Goal: Navigation & Orientation: Find specific page/section

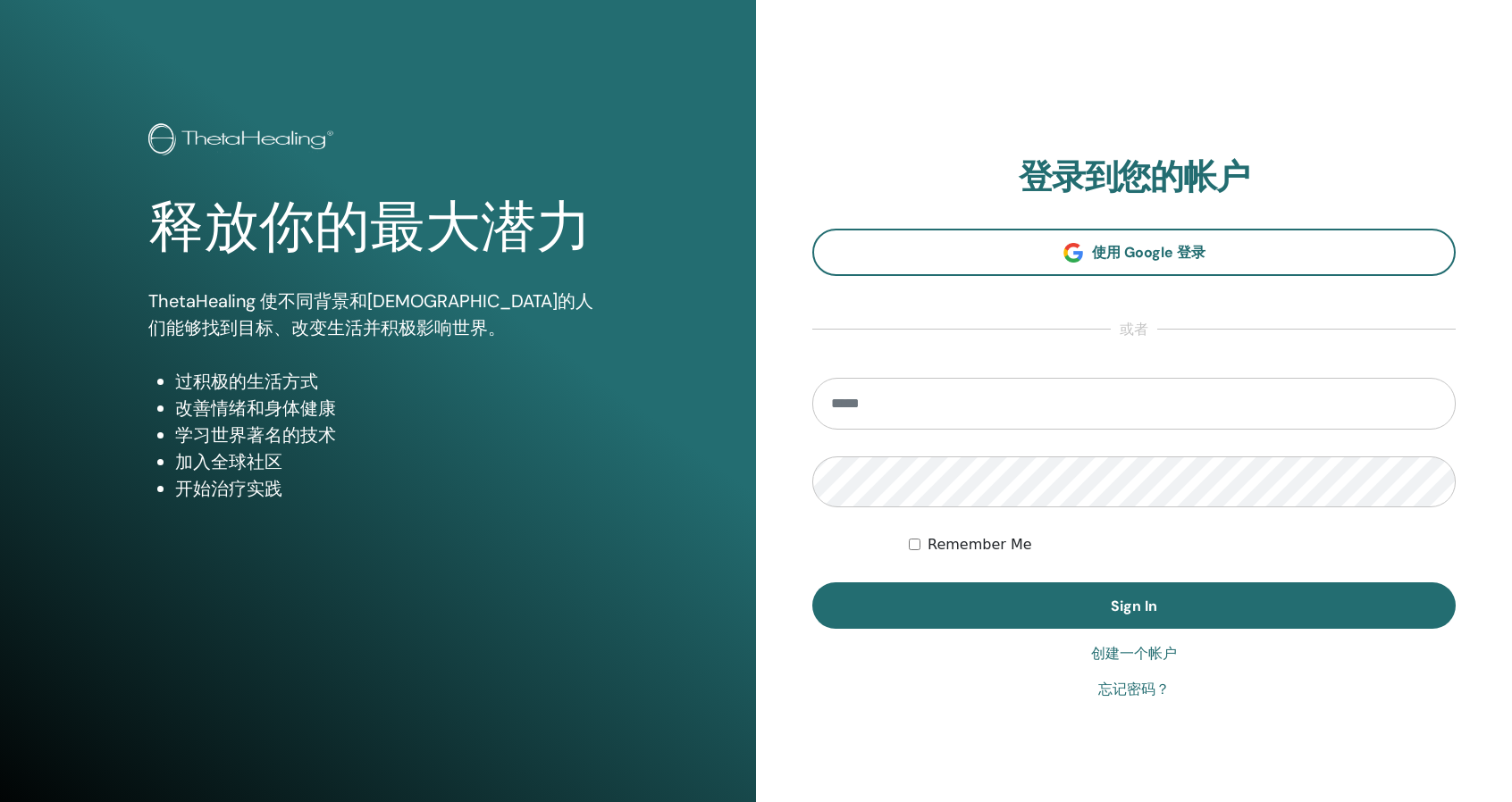
click at [931, 412] on input "email" at bounding box center [1134, 404] width 644 height 52
type input "**********"
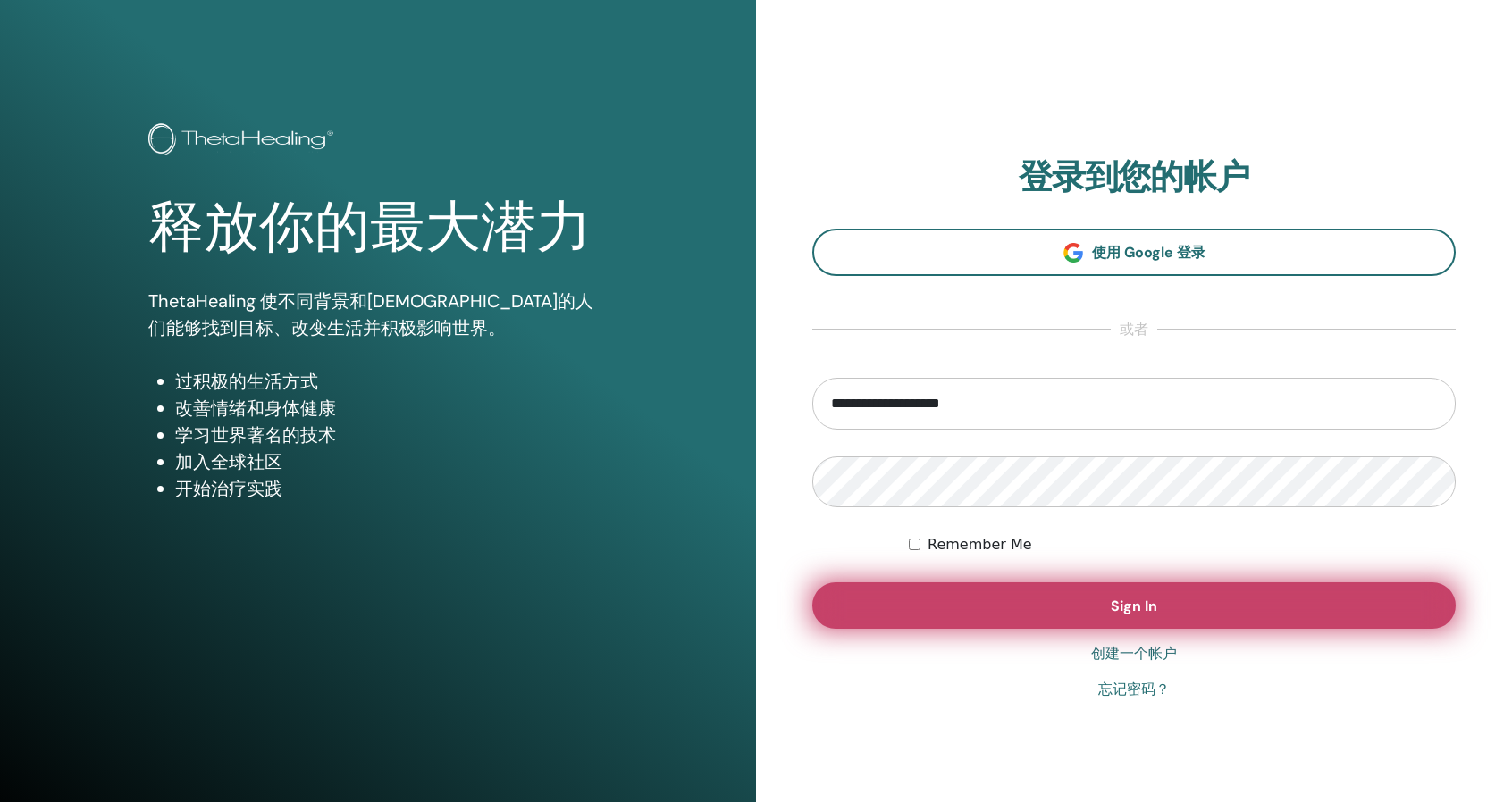
click at [1012, 607] on button "Sign In" at bounding box center [1134, 605] width 644 height 46
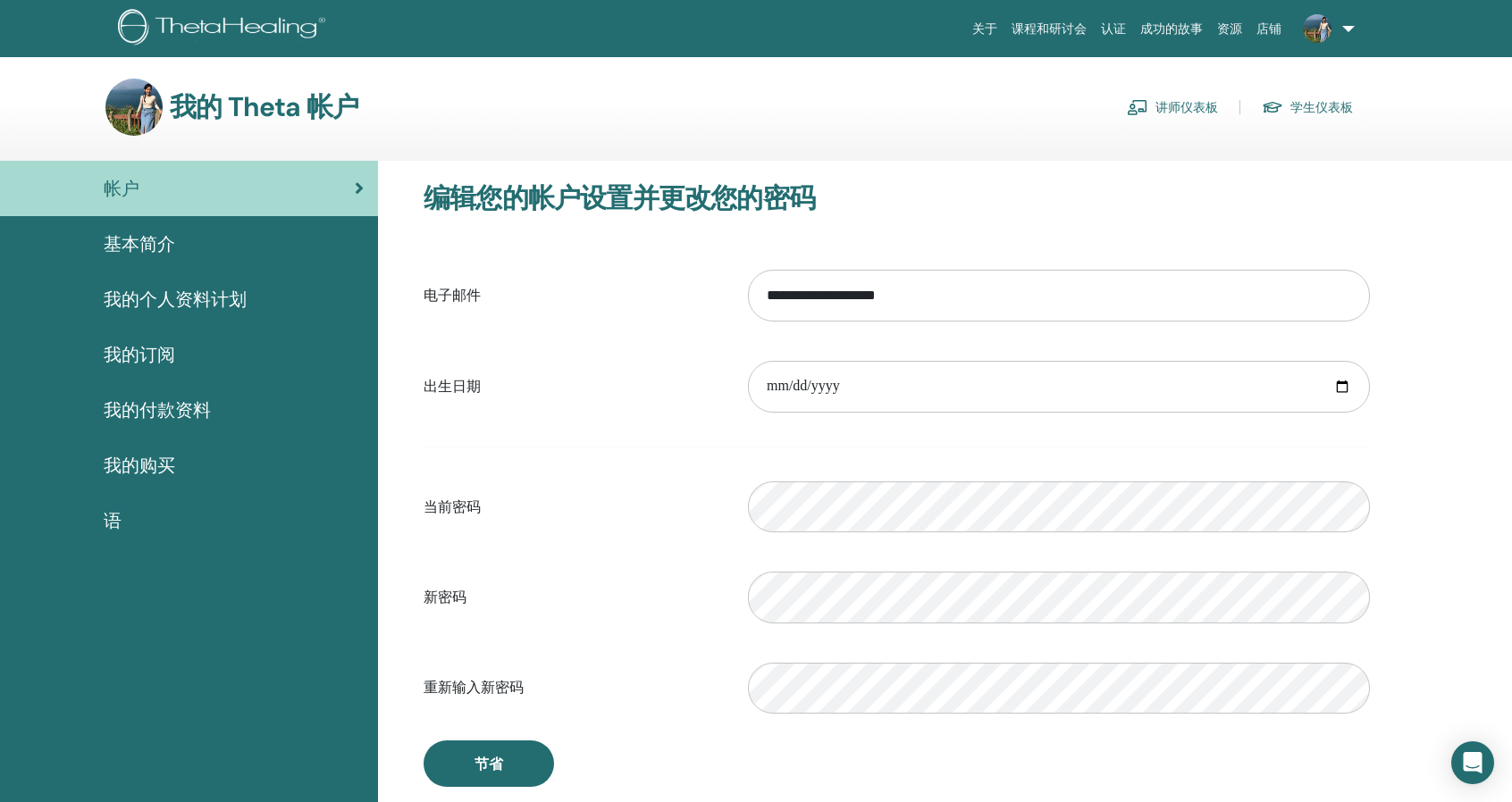
drag, startPoint x: 280, startPoint y: 1, endPoint x: 622, endPoint y: 93, distance: 354.2
click at [620, 93] on div "我的 Theta 帐户 讲师仪表板 学生仪表板" at bounding box center [729, 107] width 1247 height 57
click at [1173, 119] on link "讲师仪表板" at bounding box center [1172, 107] width 91 height 28
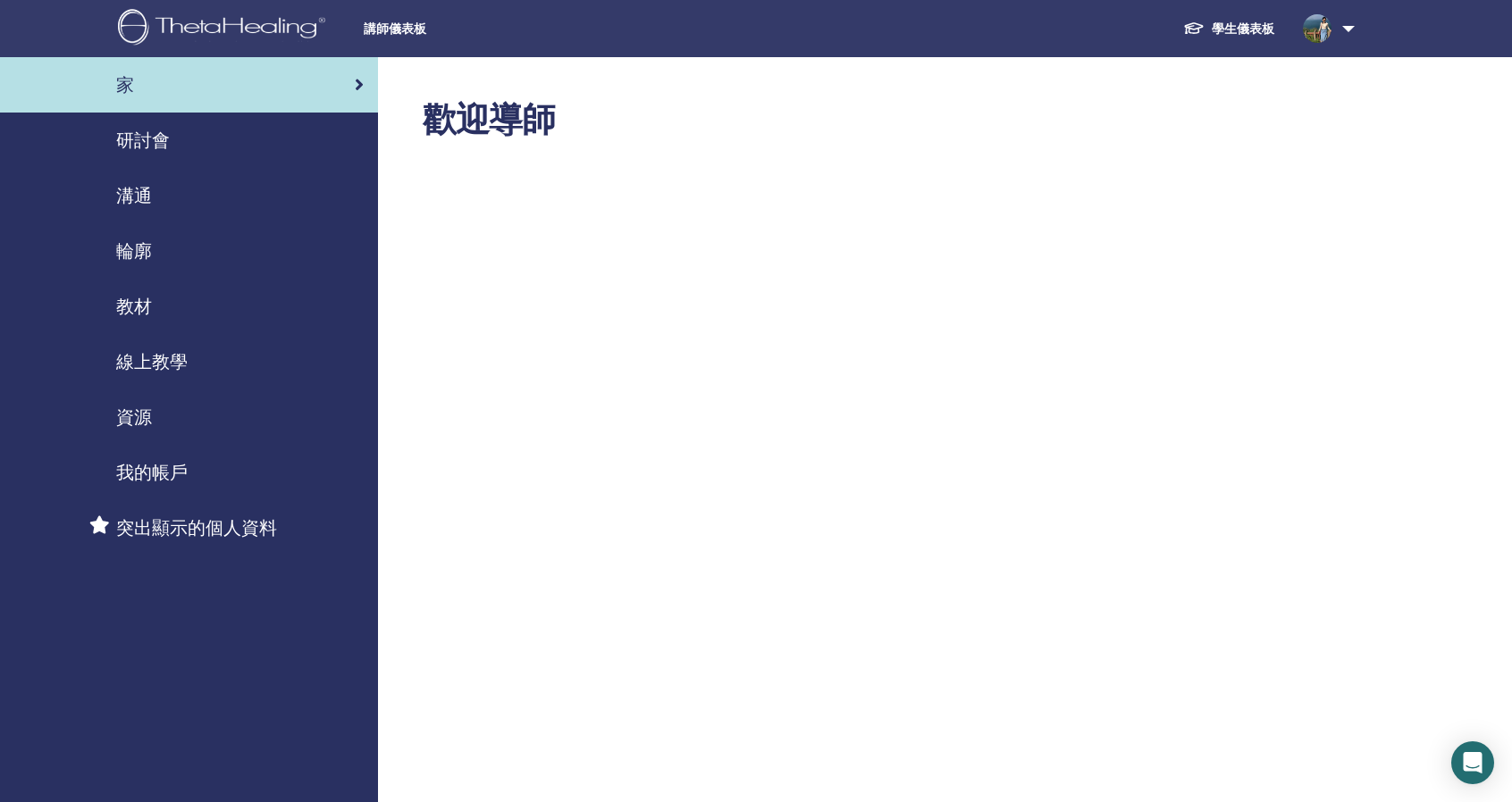
click at [1261, 37] on link "學生儀表板" at bounding box center [1229, 28] width 120 height 34
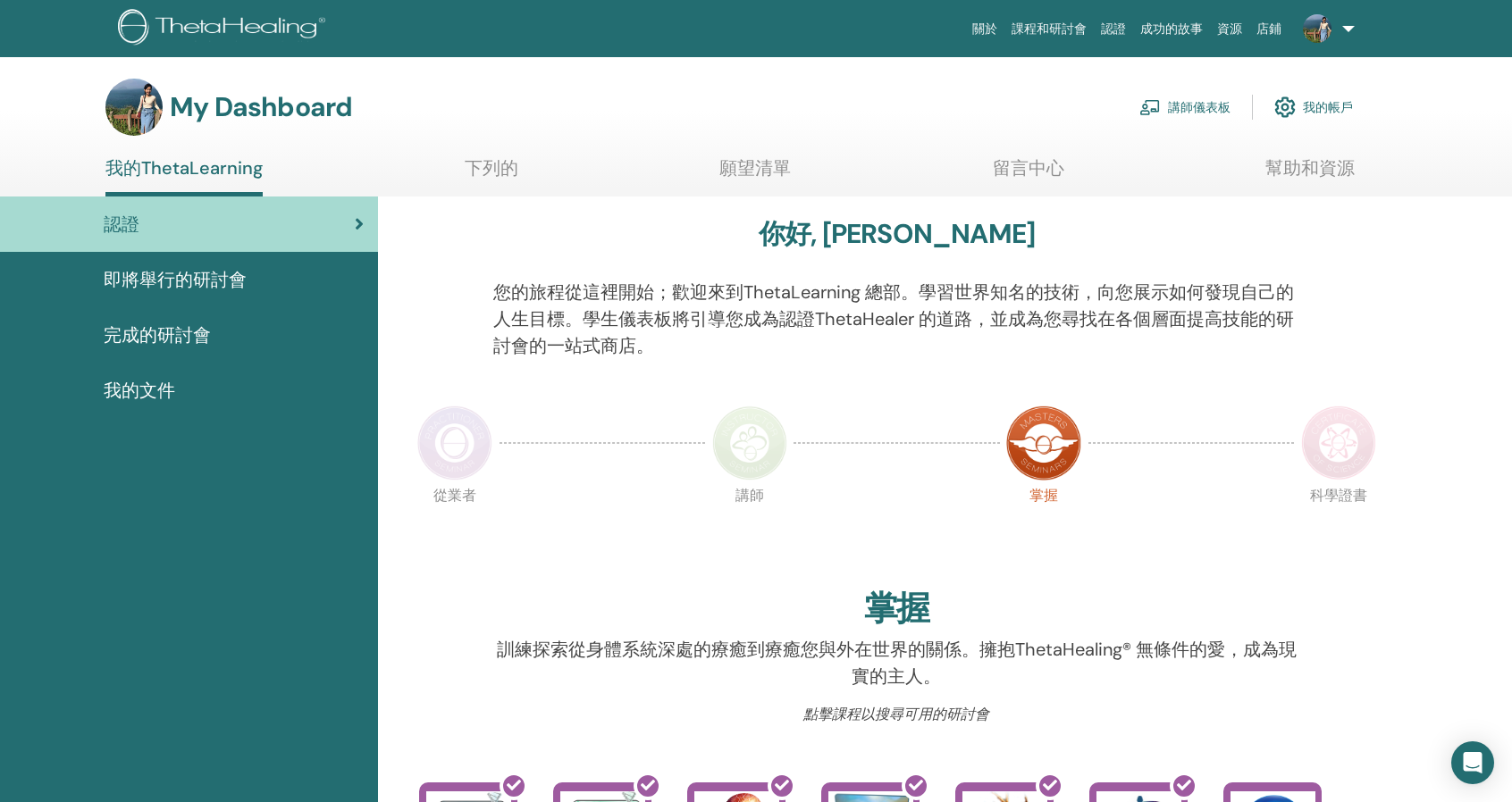
click at [1344, 23] on link at bounding box center [1326, 28] width 73 height 57
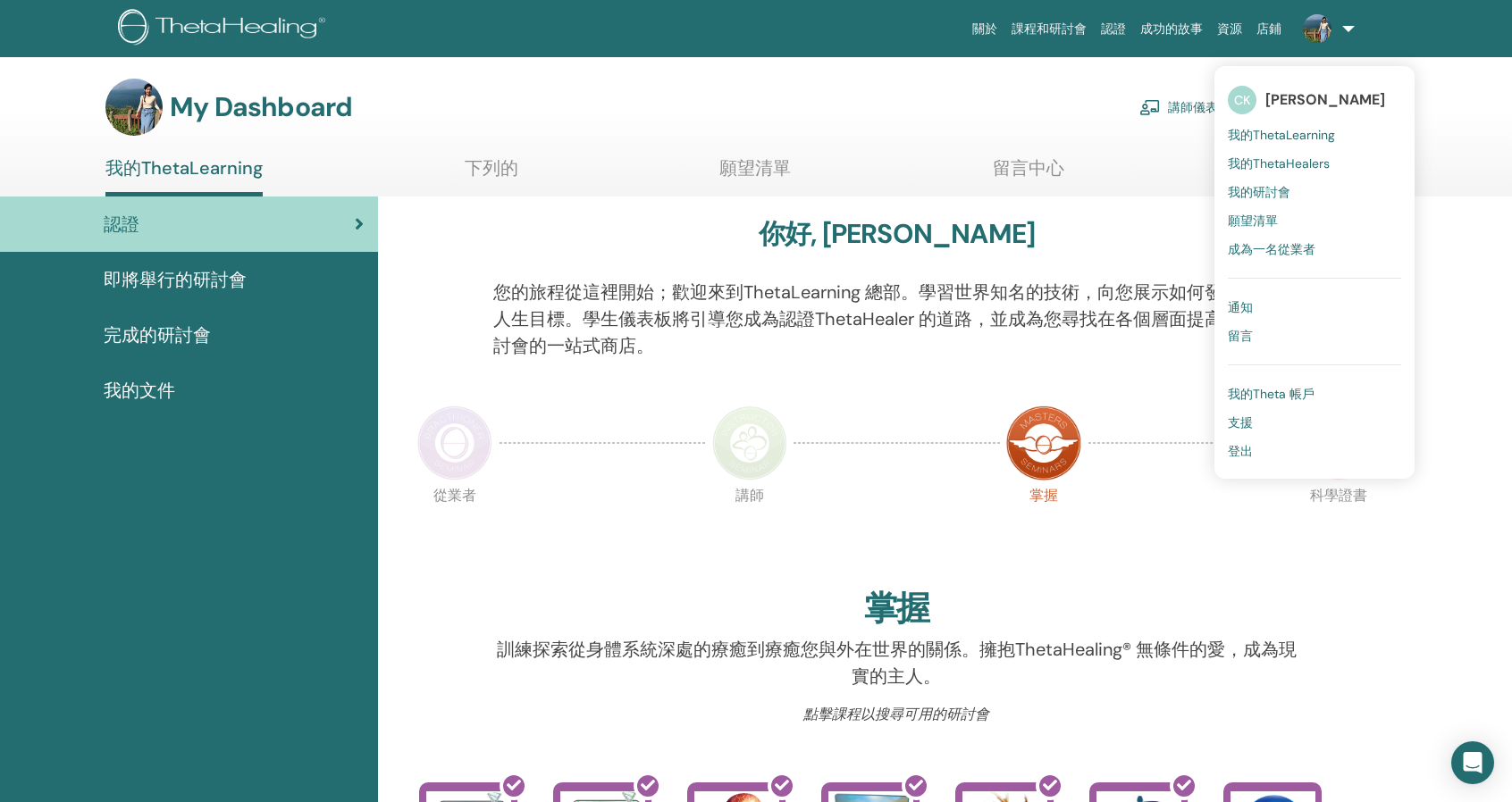
click at [1298, 309] on link "通知" at bounding box center [1314, 307] width 173 height 28
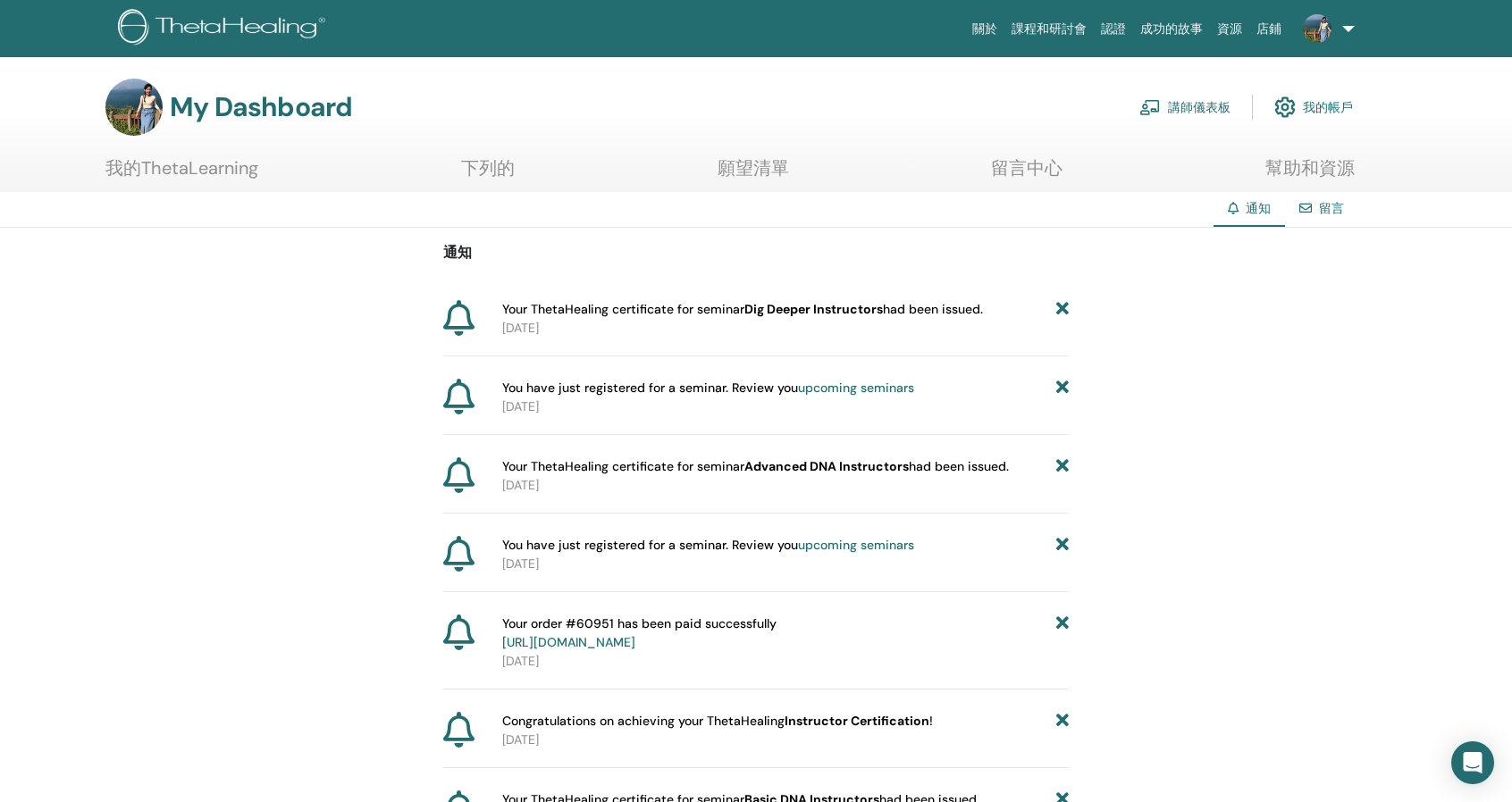
click at [1051, 162] on font "留言中心" at bounding box center [1027, 168] width 72 height 24
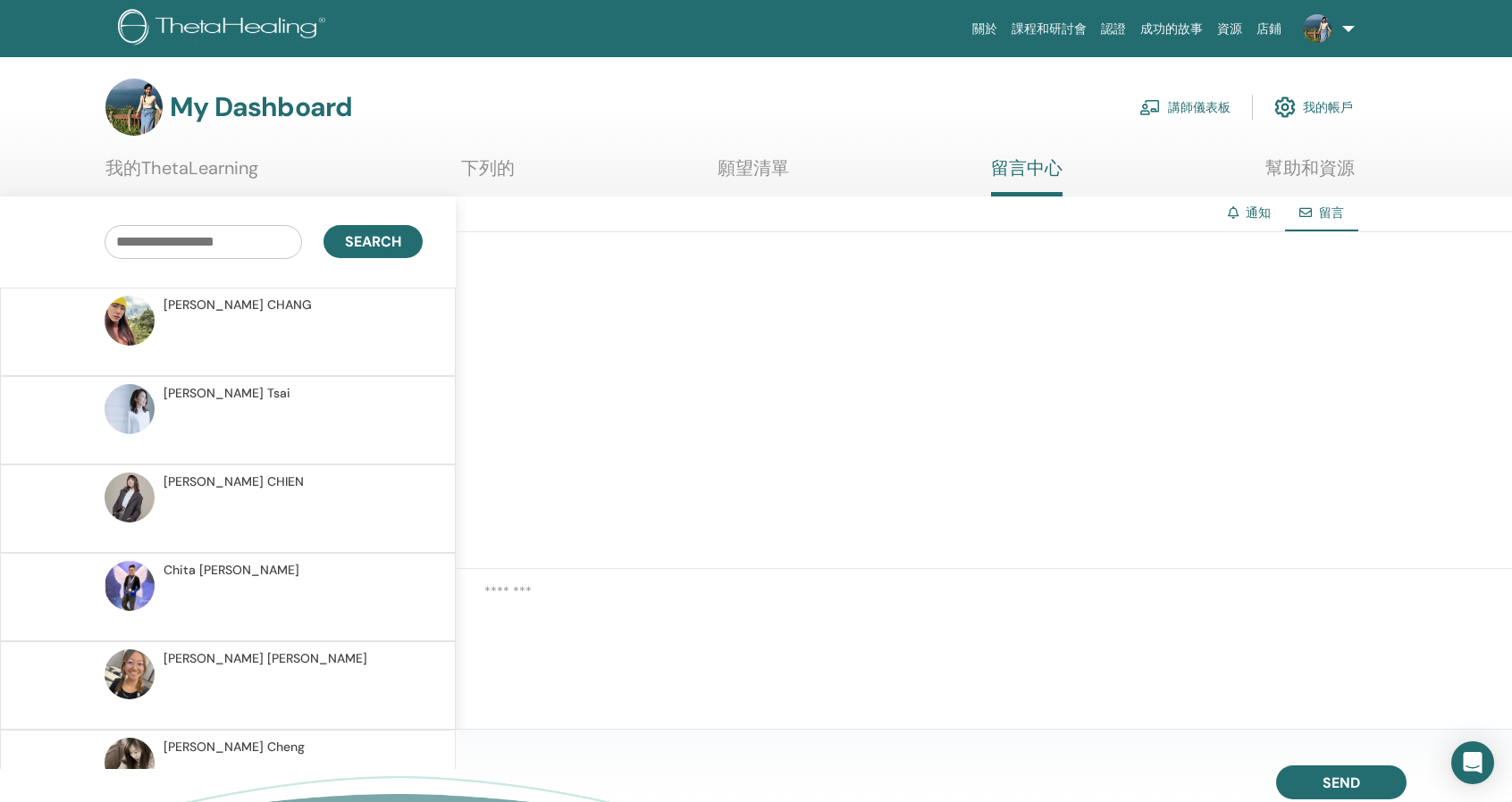
click at [1212, 113] on font "講師儀表板" at bounding box center [1199, 107] width 62 height 16
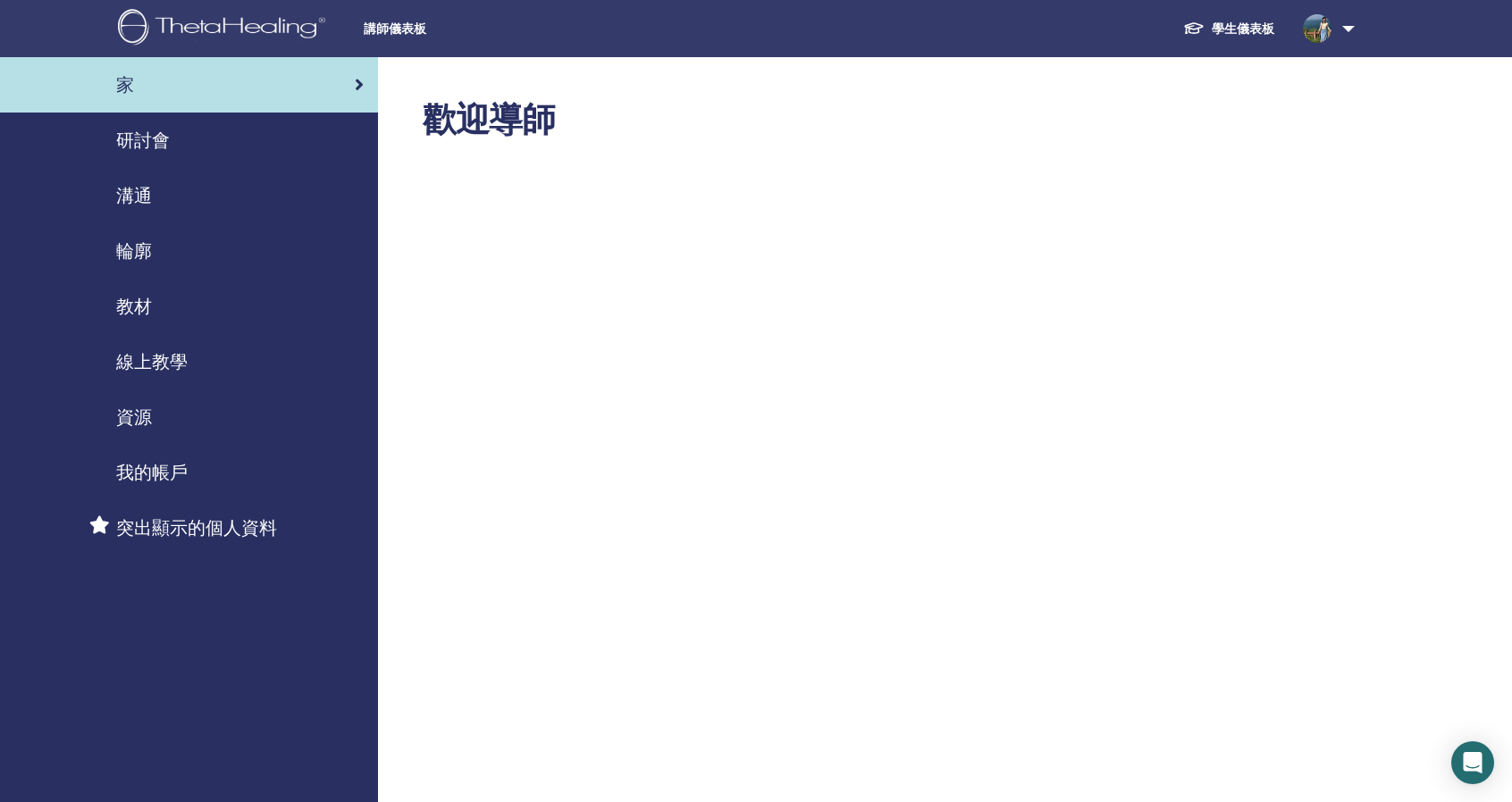
click at [171, 437] on link "資源" at bounding box center [189, 417] width 378 height 56
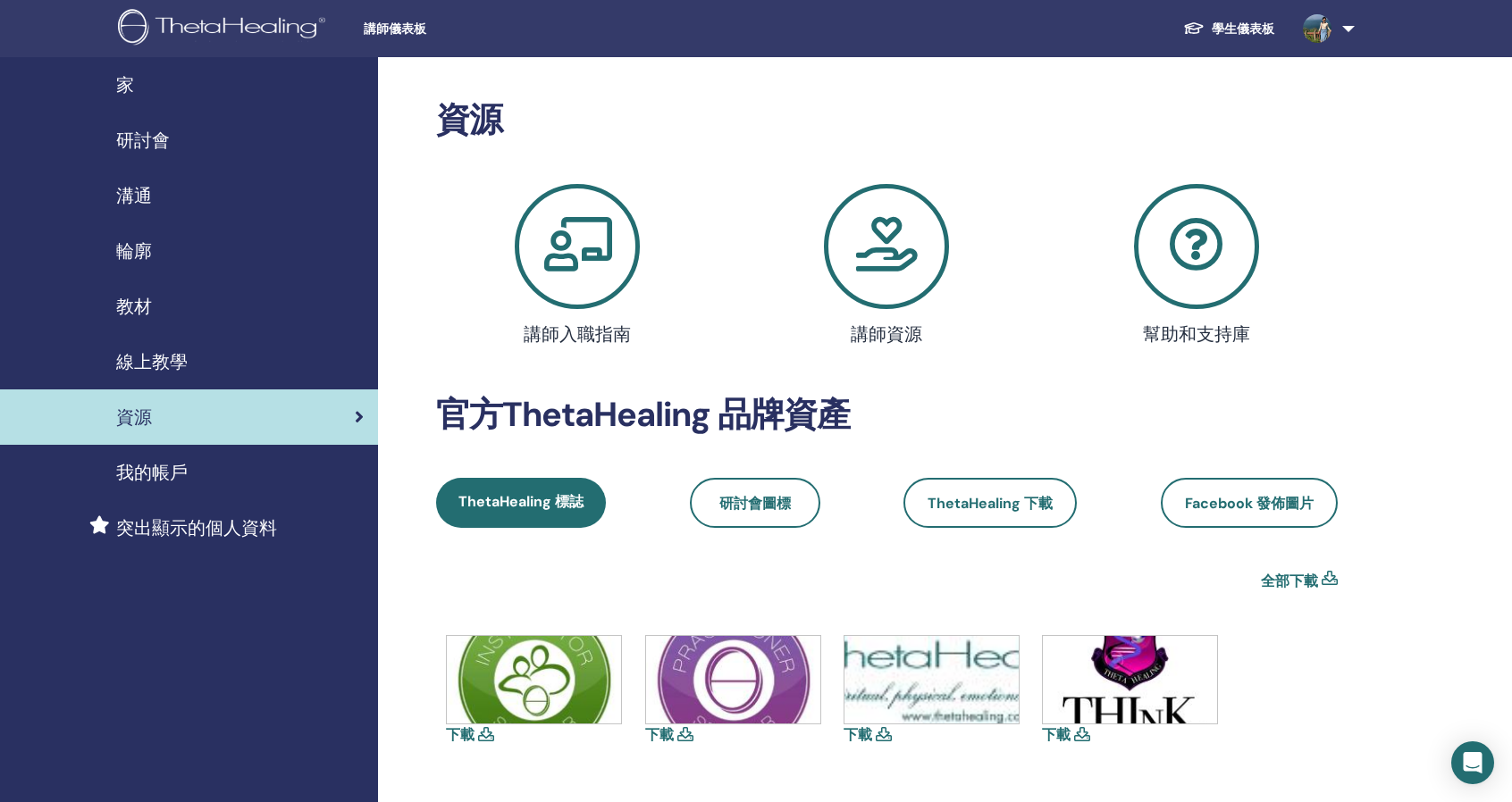
click at [187, 375] on div "線上教學" at bounding box center [188, 361] width 349 height 26
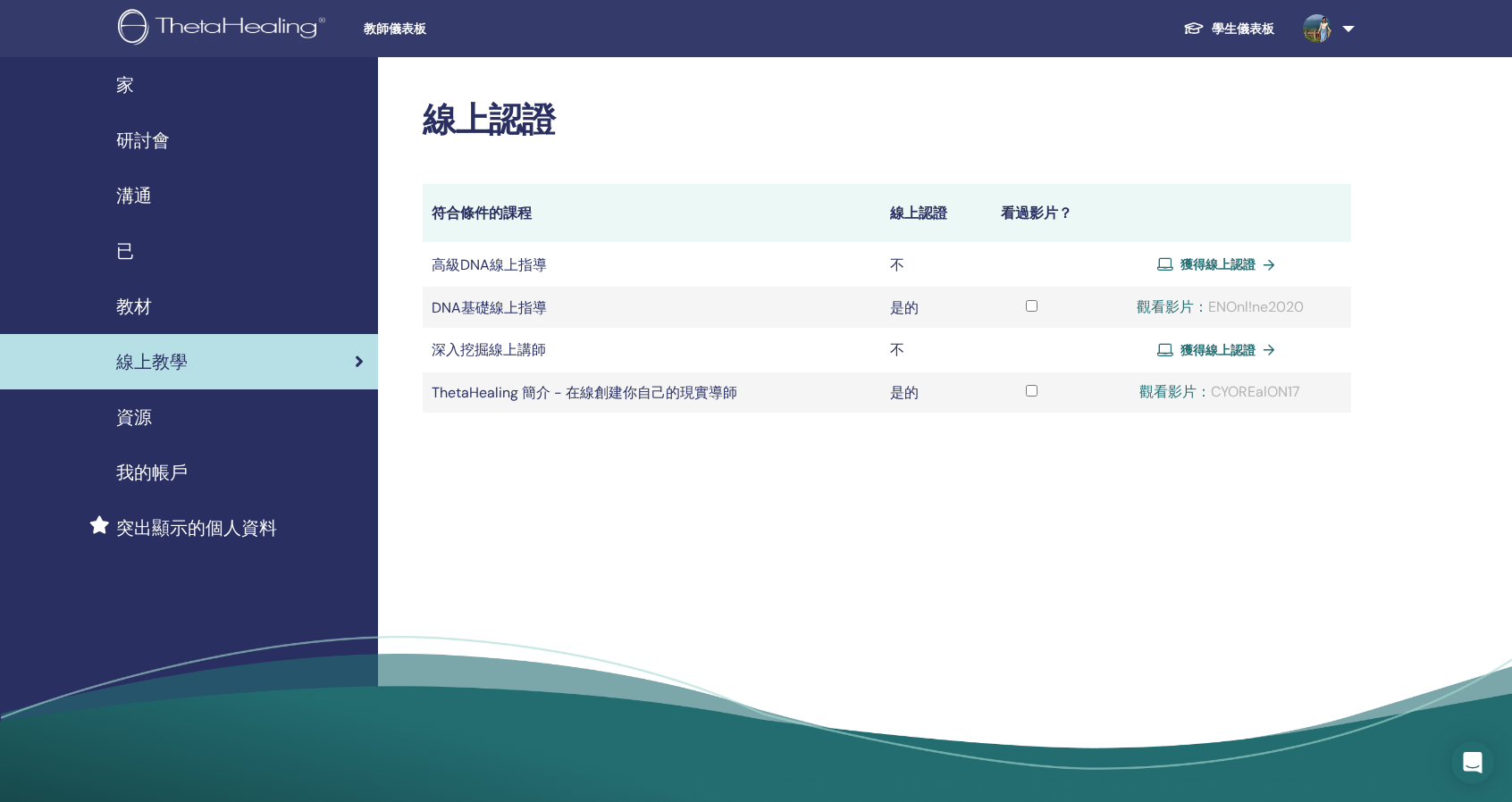
click at [192, 323] on link "教材" at bounding box center [189, 306] width 378 height 56
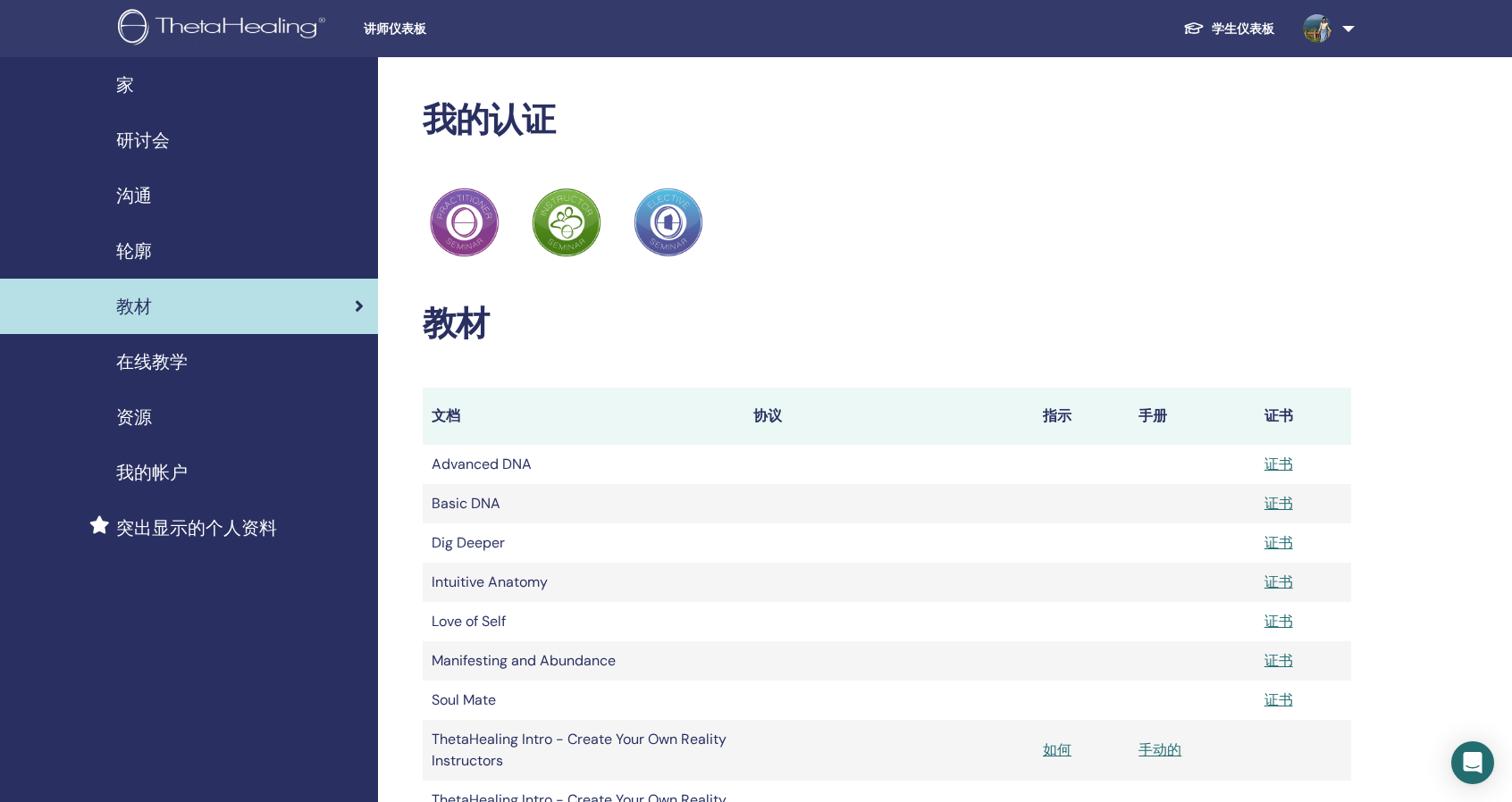
click at [223, 254] on div "轮廓" at bounding box center [188, 251] width 349 height 26
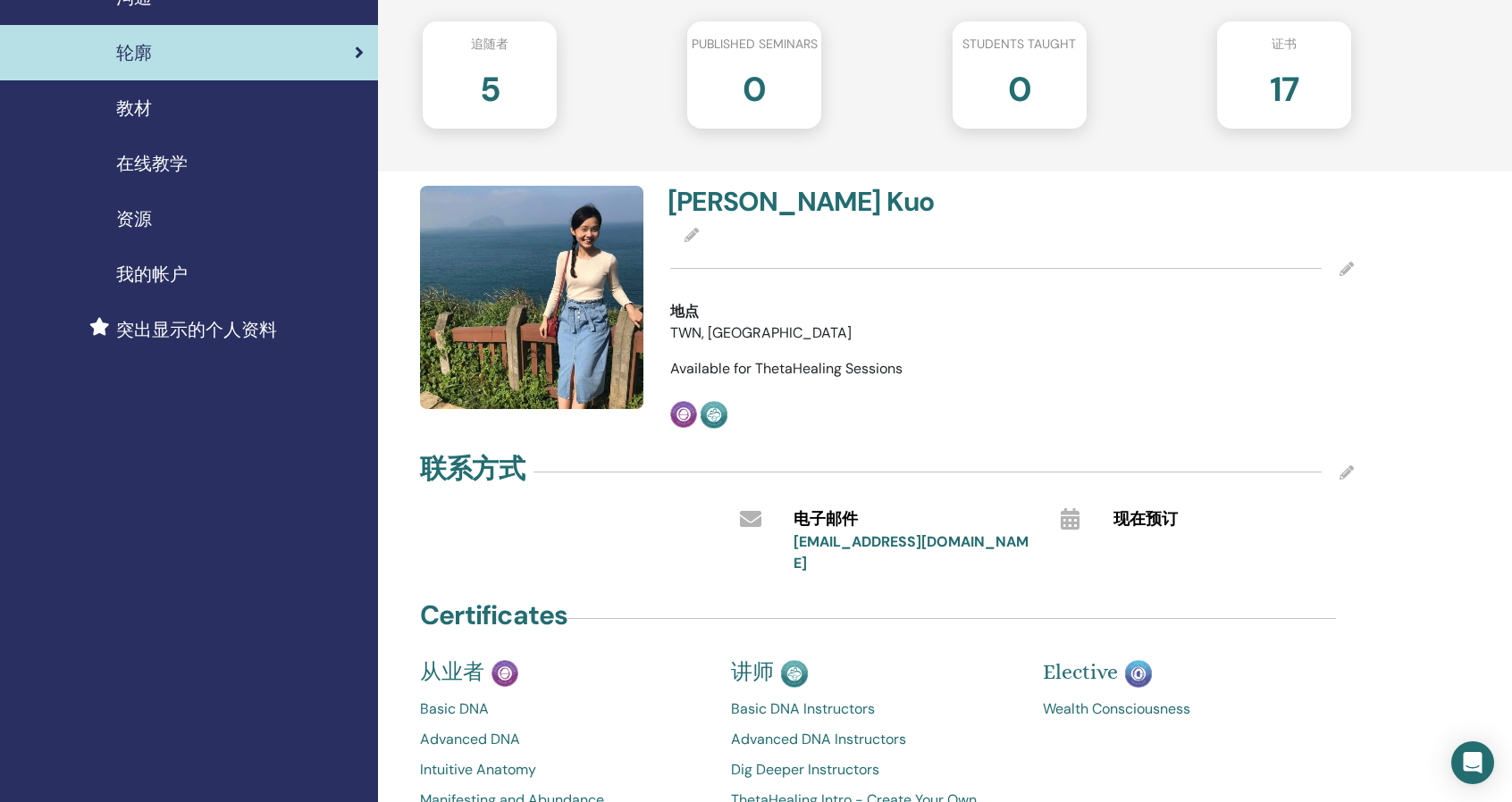
scroll to position [89, 0]
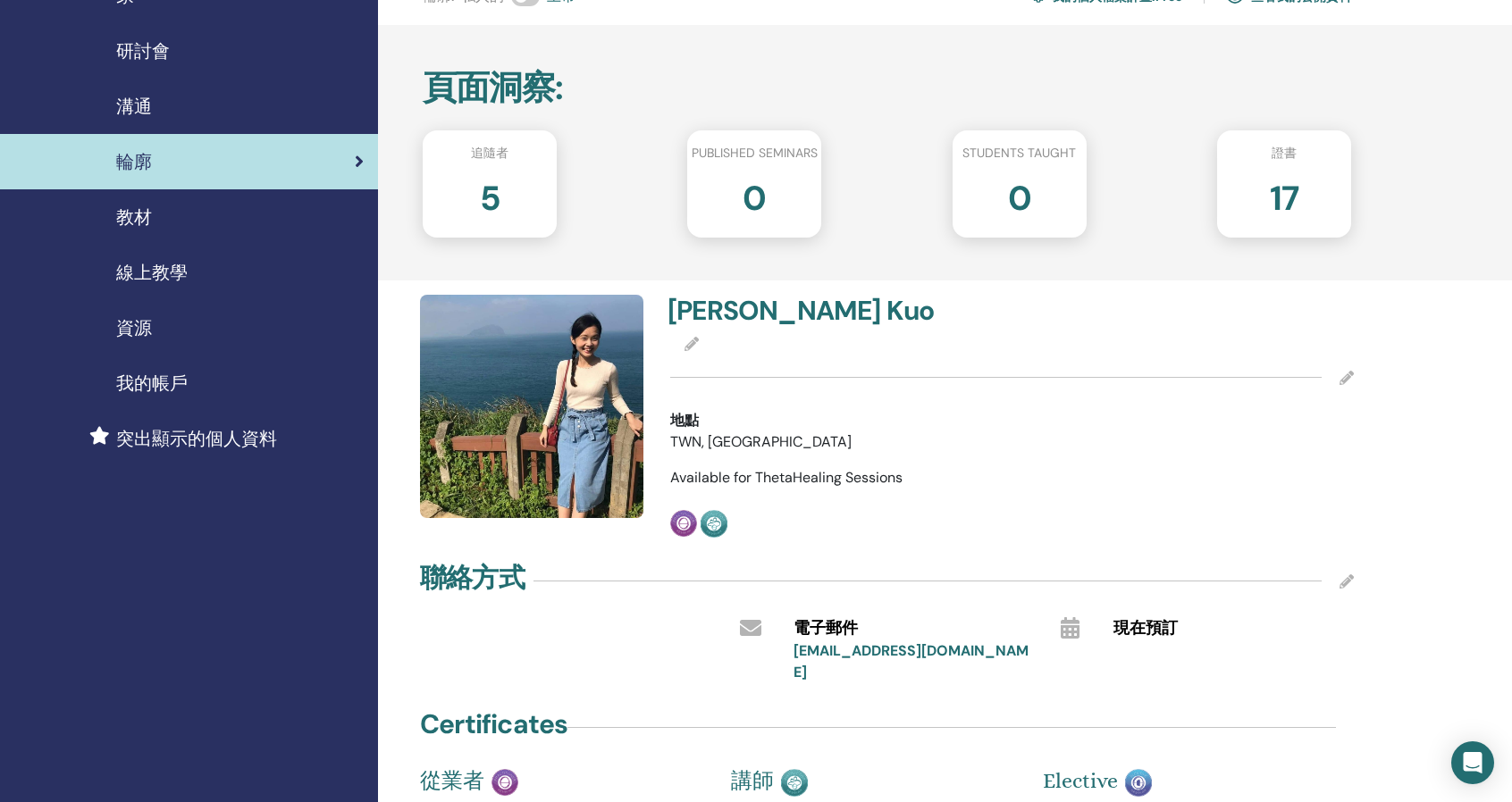
click at [1181, 306] on div "[PERSON_NAME]-[PERSON_NAME]" at bounding box center [1012, 314] width 711 height 40
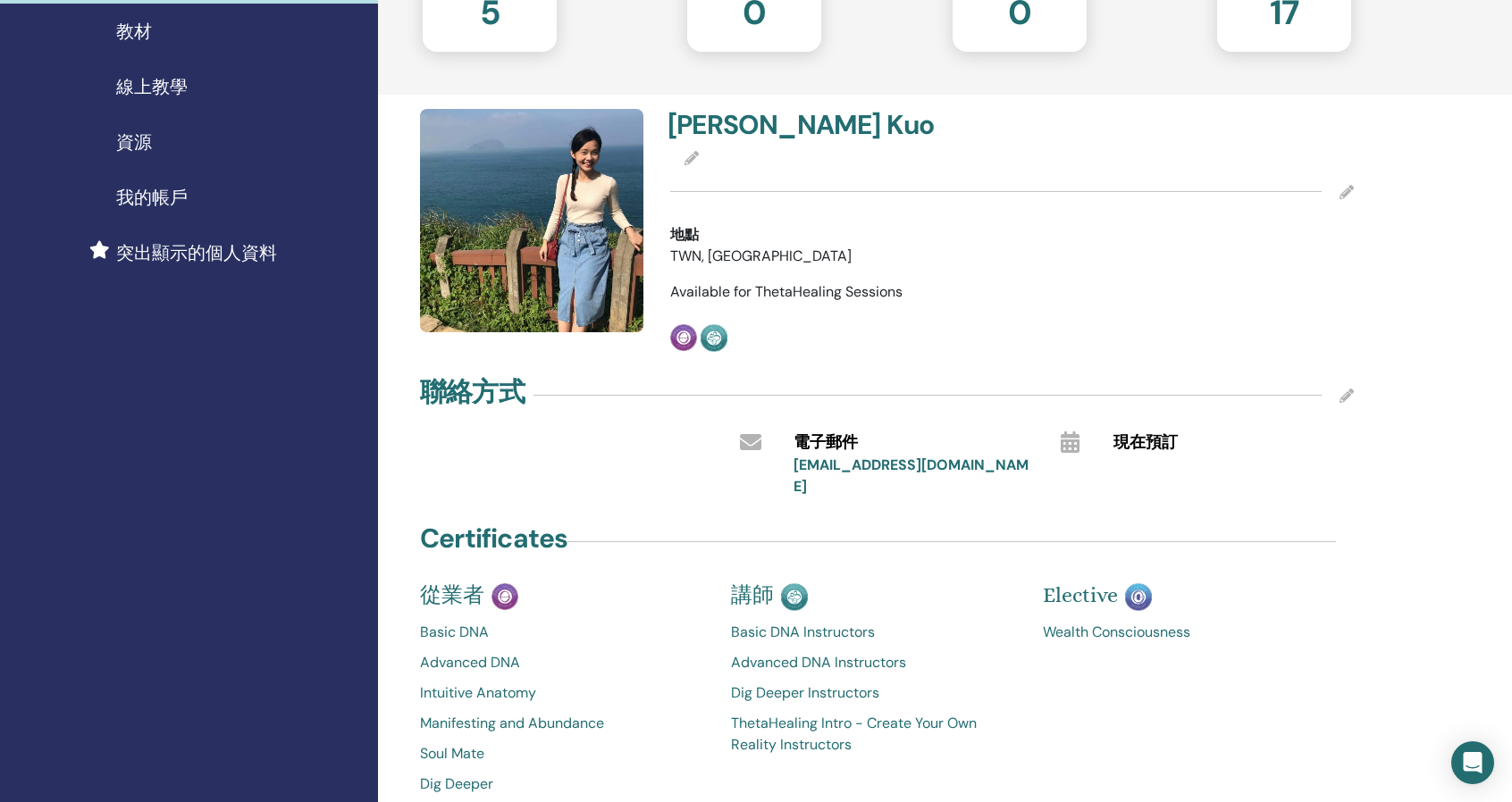
scroll to position [268, 0]
